Goal: Find specific page/section: Find specific page/section

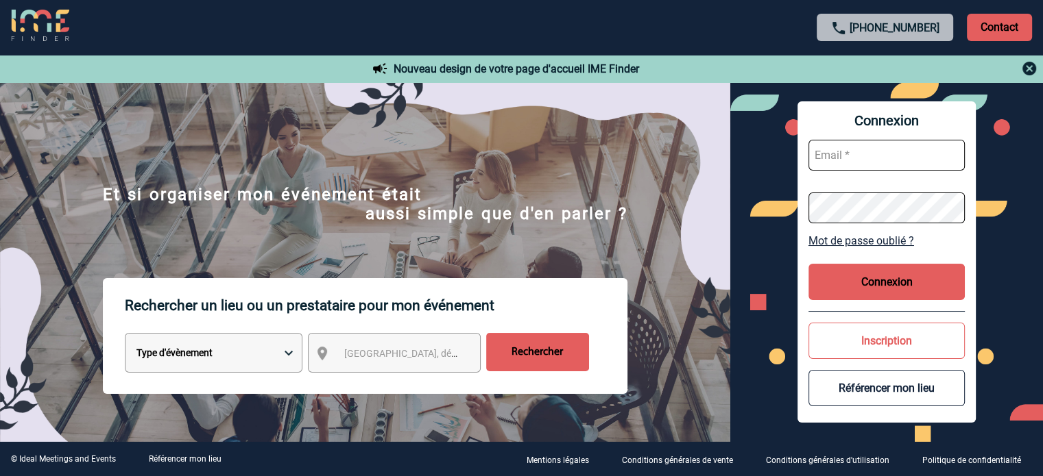
type input "cleborgne@ime-groupe.com"
drag, startPoint x: 855, startPoint y: 284, endPoint x: 840, endPoint y: 293, distance: 16.6
click at [853, 284] on button "Connexion" at bounding box center [886, 282] width 156 height 36
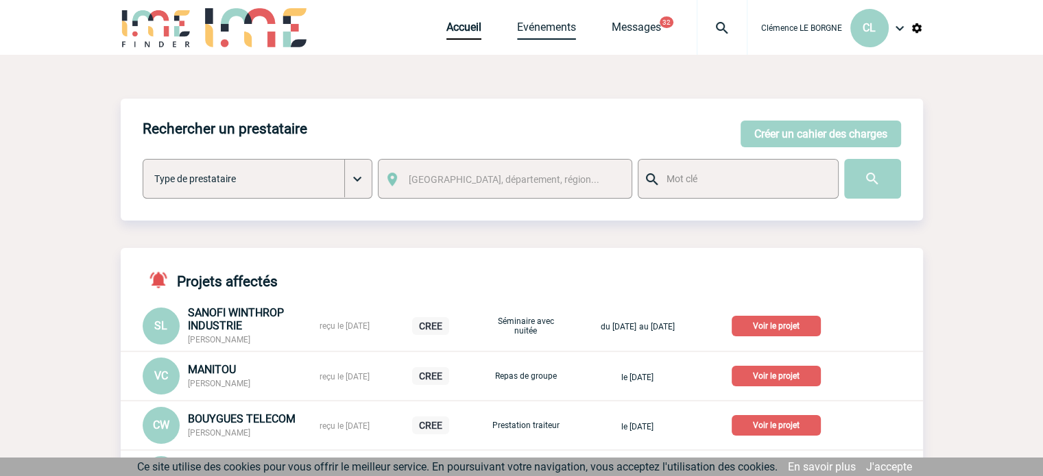
click at [542, 29] on link "Evénements" at bounding box center [546, 30] width 59 height 19
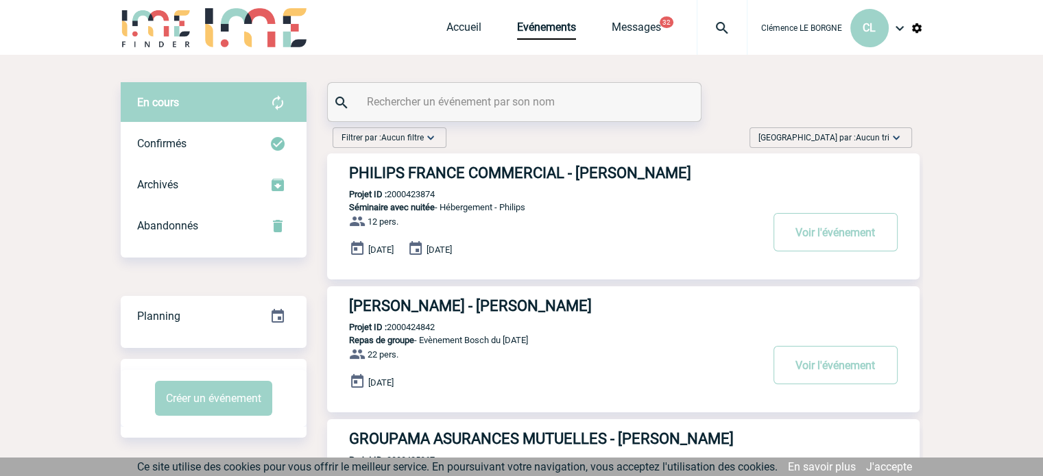
click at [533, 98] on input "text" at bounding box center [515, 102] width 305 height 20
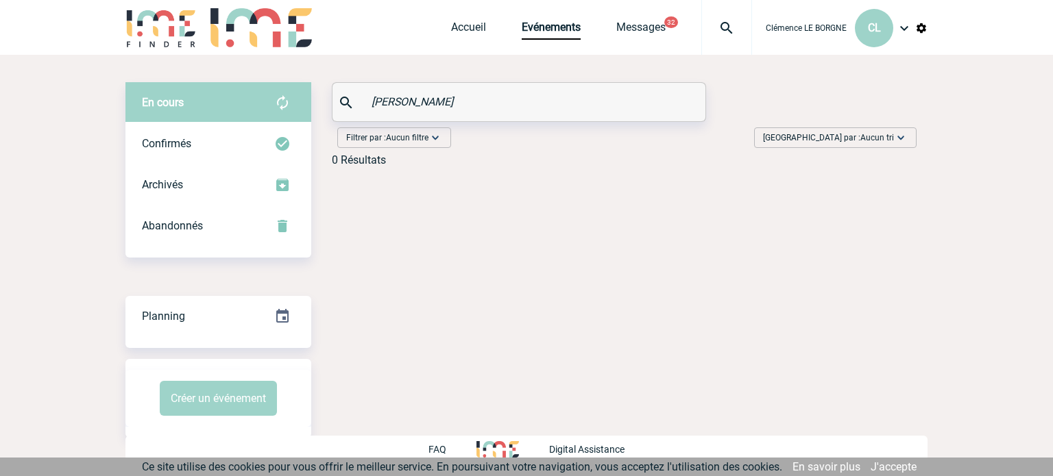
drag, startPoint x: 438, startPoint y: 106, endPoint x: 351, endPoint y: 107, distance: 87.0
click at [351, 107] on div "Marilou" at bounding box center [518, 102] width 373 height 38
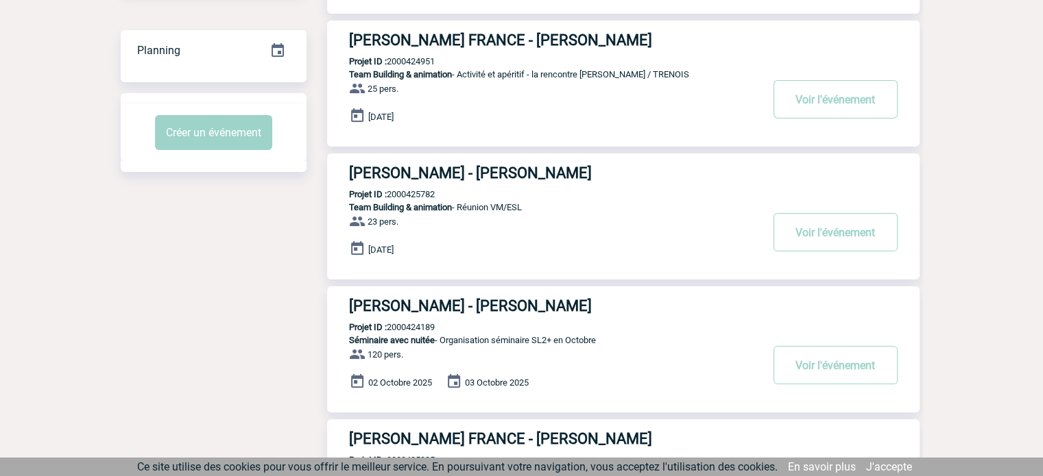
scroll to position [274, 0]
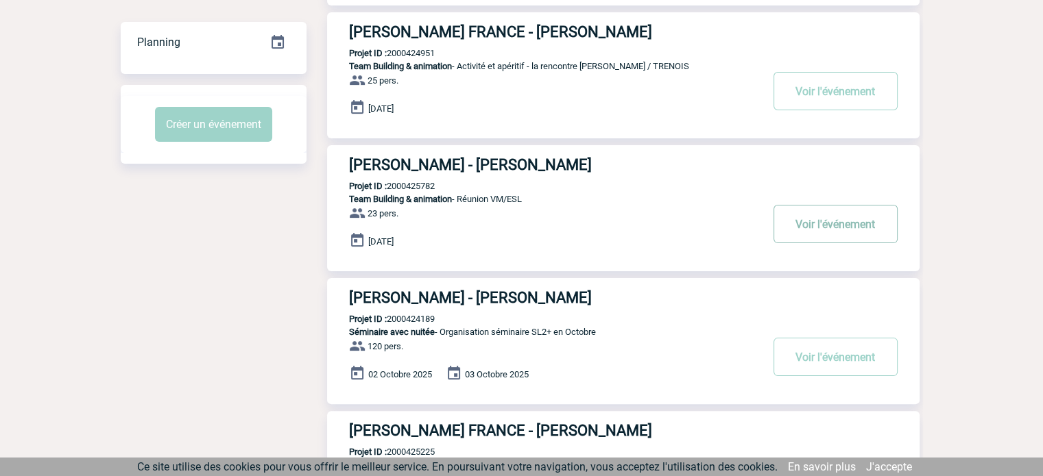
type input "BOSCH"
click at [810, 224] on button "Voir l'événement" at bounding box center [835, 224] width 124 height 38
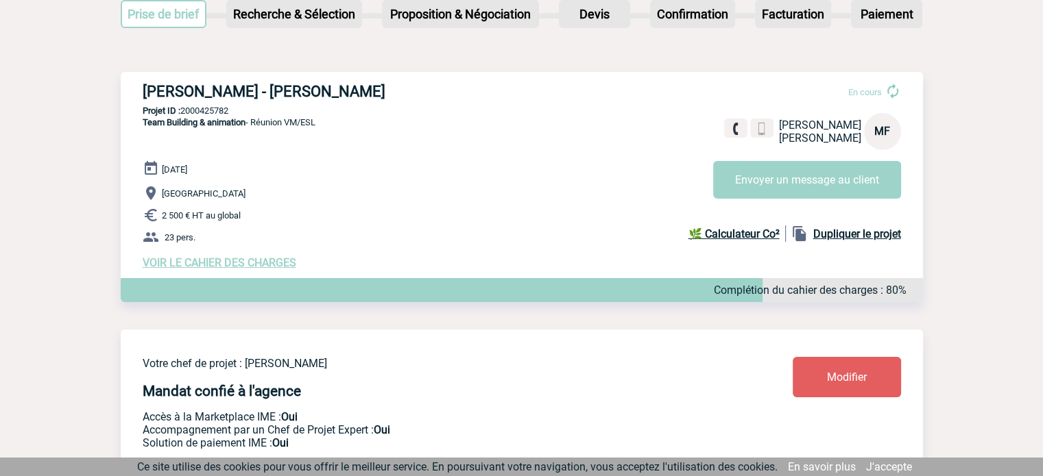
scroll to position [343, 0]
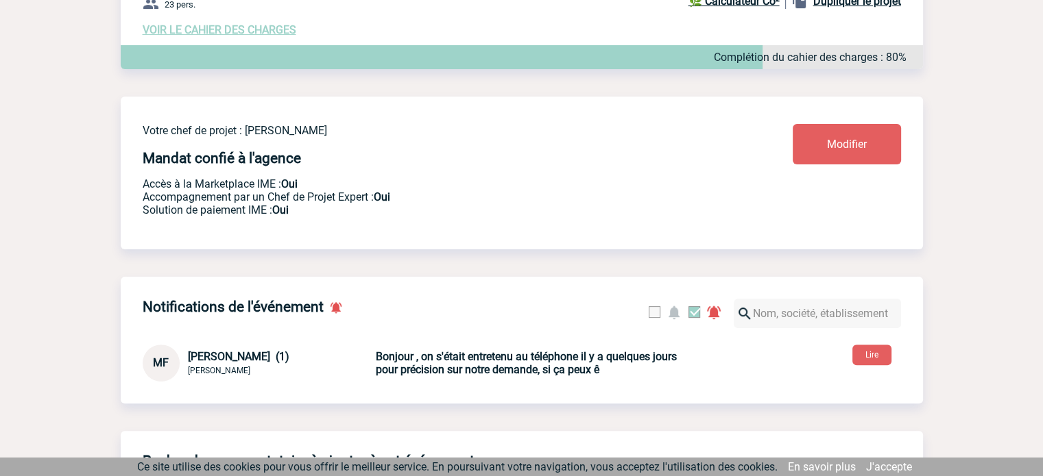
click at [504, 373] on b "Bonjour , on s'était entretenu au téléphone il y a quelques jours pour précisio…" at bounding box center [526, 363] width 301 height 26
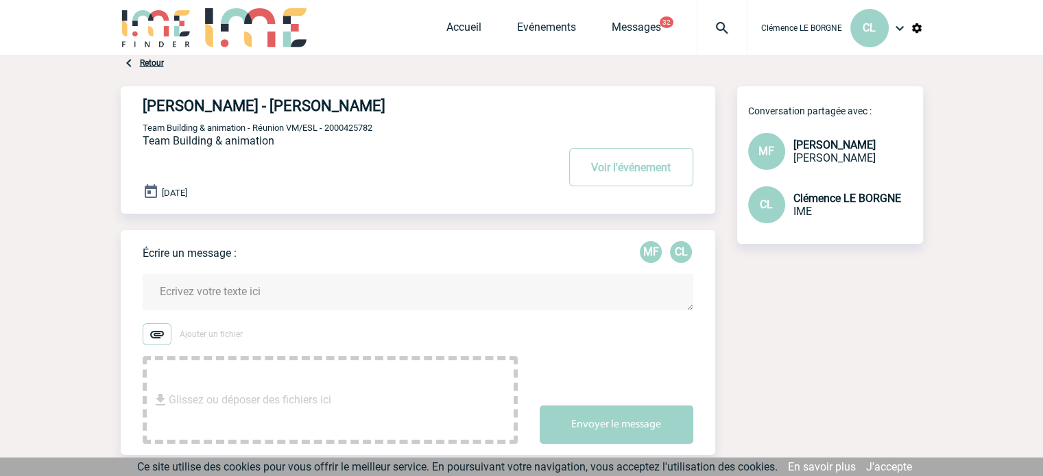
click at [152, 57] on div "Retour" at bounding box center [142, 63] width 43 height 16
click at [156, 62] on link "Retour" at bounding box center [152, 63] width 24 height 10
